Goal: Information Seeking & Learning: Understand process/instructions

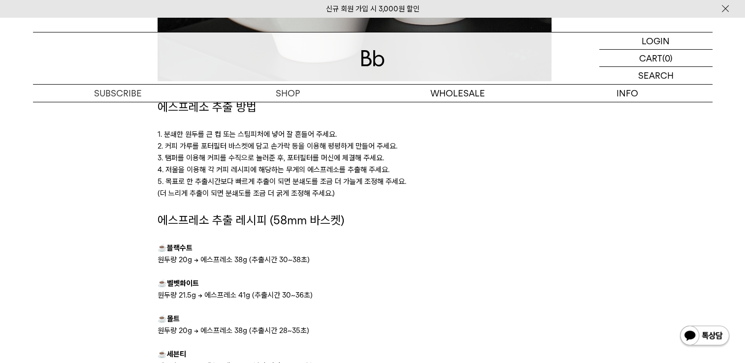
scroll to position [541, 0]
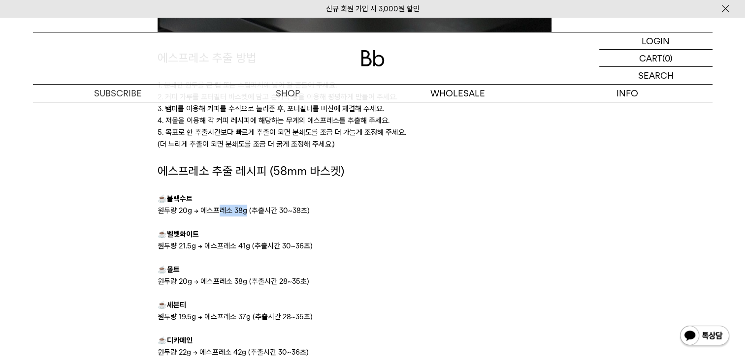
drag, startPoint x: 216, startPoint y: 211, endPoint x: 246, endPoint y: 212, distance: 30.0
click at [246, 212] on p "원두량 20g → 에스프레소 38g (추출시간 30~38초)" at bounding box center [372, 211] width 430 height 12
drag, startPoint x: 246, startPoint y: 212, endPoint x: 244, endPoint y: 224, distance: 13.0
click at [244, 224] on p at bounding box center [372, 223] width 430 height 12
drag, startPoint x: 180, startPoint y: 242, endPoint x: 200, endPoint y: 246, distance: 20.6
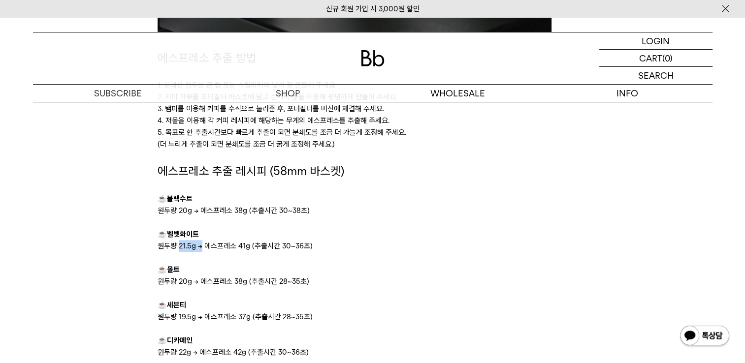
click at [200, 246] on p "원두량 21.5g → 에스프레소 41g (추출시간 30~36초)" at bounding box center [372, 246] width 430 height 12
drag, startPoint x: 200, startPoint y: 246, endPoint x: 240, endPoint y: 246, distance: 40.4
click at [240, 246] on p "원두량 21.5g → 에스프레소 41g (추출시간 30~36초)" at bounding box center [372, 246] width 430 height 12
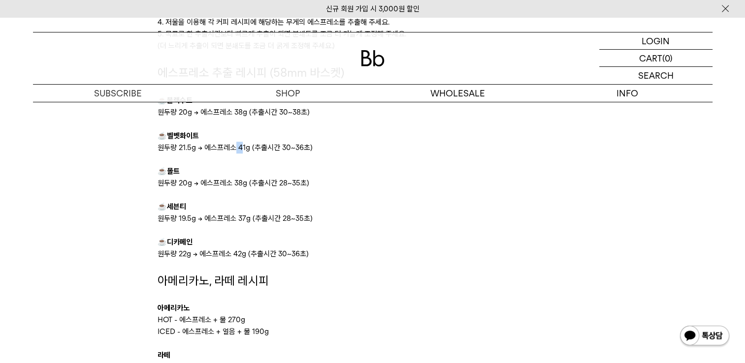
scroll to position [689, 0]
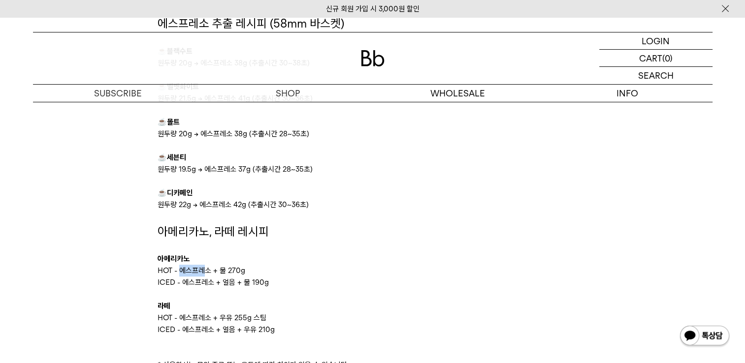
drag, startPoint x: 181, startPoint y: 270, endPoint x: 203, endPoint y: 273, distance: 22.3
click at [203, 273] on p "HOT - 에스프레소 + 물 270g" at bounding box center [372, 271] width 430 height 12
drag, startPoint x: 203, startPoint y: 273, endPoint x: 232, endPoint y: 151, distance: 125.6
click at [230, 152] on p "☕ 세븐티" at bounding box center [372, 158] width 430 height 12
click at [232, 151] on p at bounding box center [372, 146] width 430 height 12
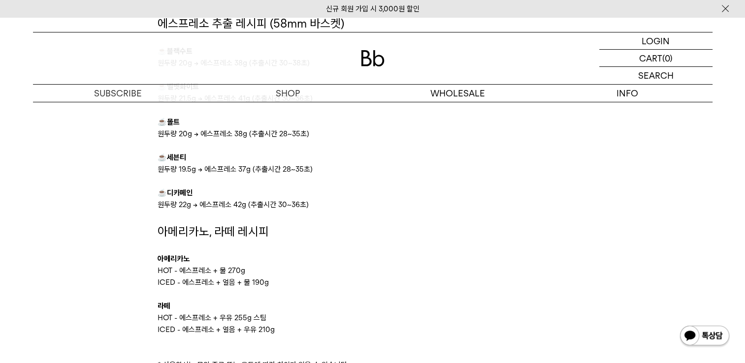
click at [181, 133] on p "원두량 20g → 에스프레소 38g (추출시간 28~35초)" at bounding box center [372, 134] width 430 height 12
drag, startPoint x: 179, startPoint y: 133, endPoint x: 185, endPoint y: 134, distance: 6.1
click at [185, 134] on p "원두량 20g → 에스프레소 38g (추출시간 28~35초)" at bounding box center [372, 134] width 430 height 12
drag, startPoint x: 185, startPoint y: 134, endPoint x: 237, endPoint y: 132, distance: 52.2
click at [237, 132] on p "원두량 20g → 에스프레소 38g (추출시간 28~35초)" at bounding box center [372, 134] width 430 height 12
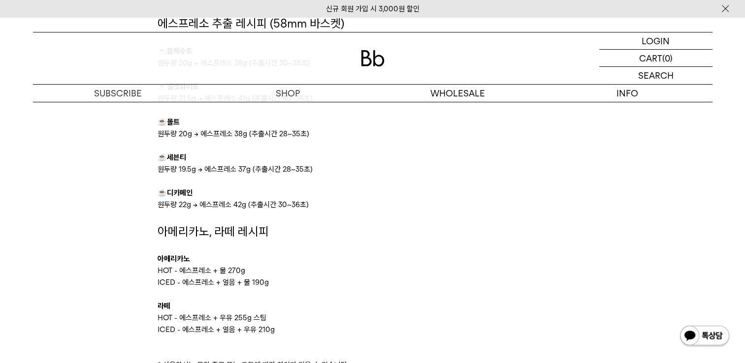
click at [241, 133] on p "원두량 20g → 에스프레소 38g (추출시간 28~35초)" at bounding box center [372, 134] width 430 height 12
click at [176, 170] on p "원두량 19.5g → 에스프레소 37g (추출시간 28~35초)" at bounding box center [372, 169] width 430 height 12
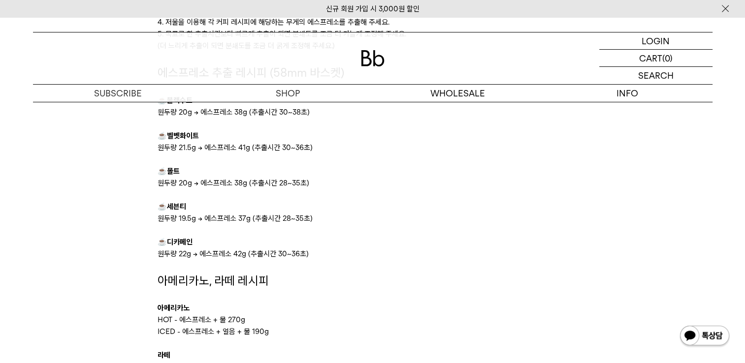
scroll to position [591, 0]
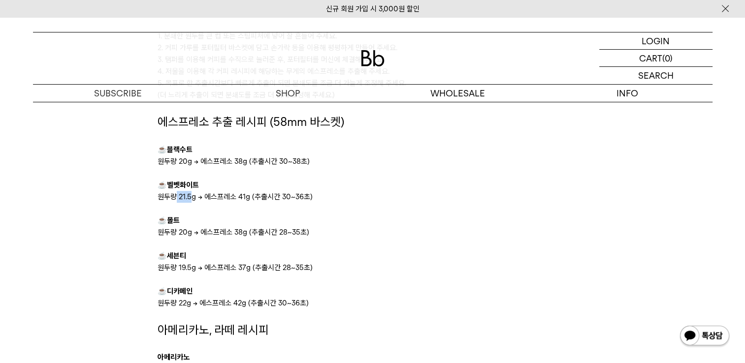
drag, startPoint x: 175, startPoint y: 198, endPoint x: 190, endPoint y: 200, distance: 15.3
click at [190, 200] on p "원두량 21.5g → 에스프레소 41g (추출시간 30~36초)" at bounding box center [372, 197] width 430 height 12
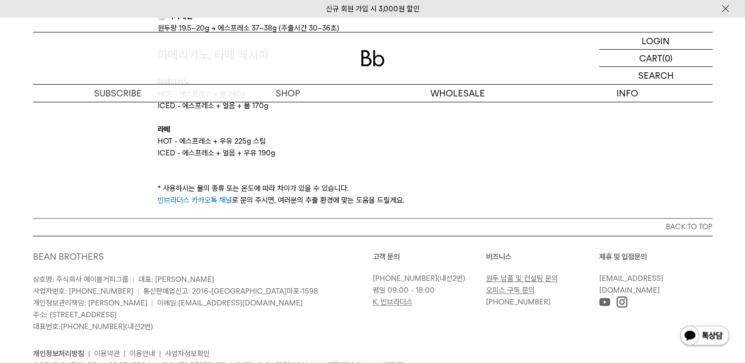
scroll to position [1568, 0]
